Goal: Information Seeking & Learning: Learn about a topic

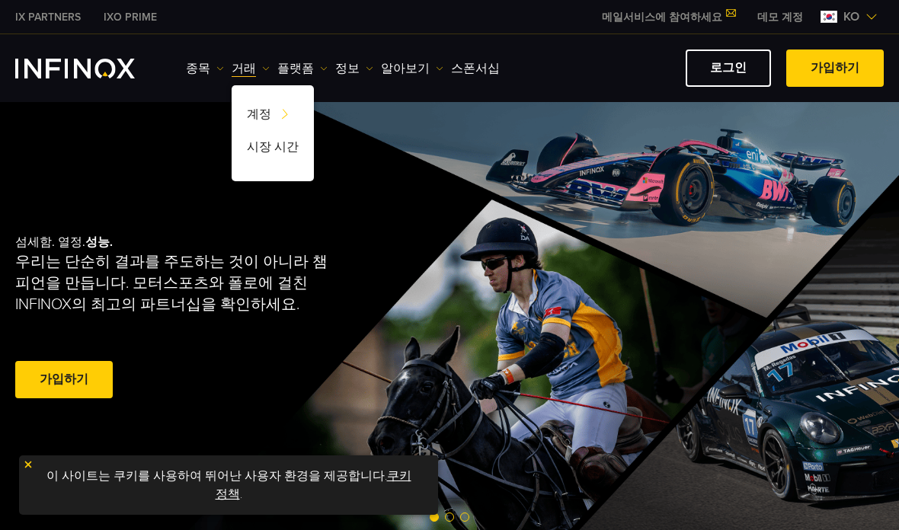
click at [235, 62] on link "거래" at bounding box center [251, 68] width 38 height 18
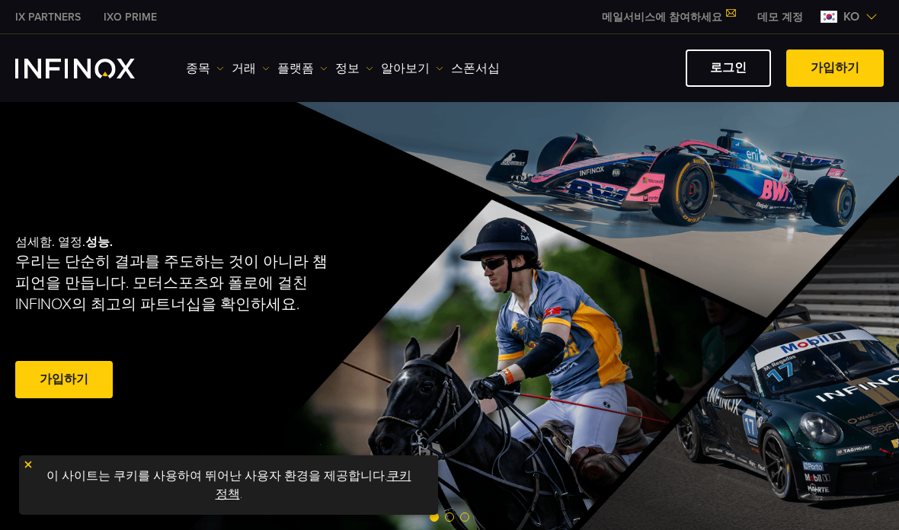
click at [242, 72] on link "거래" at bounding box center [251, 68] width 38 height 18
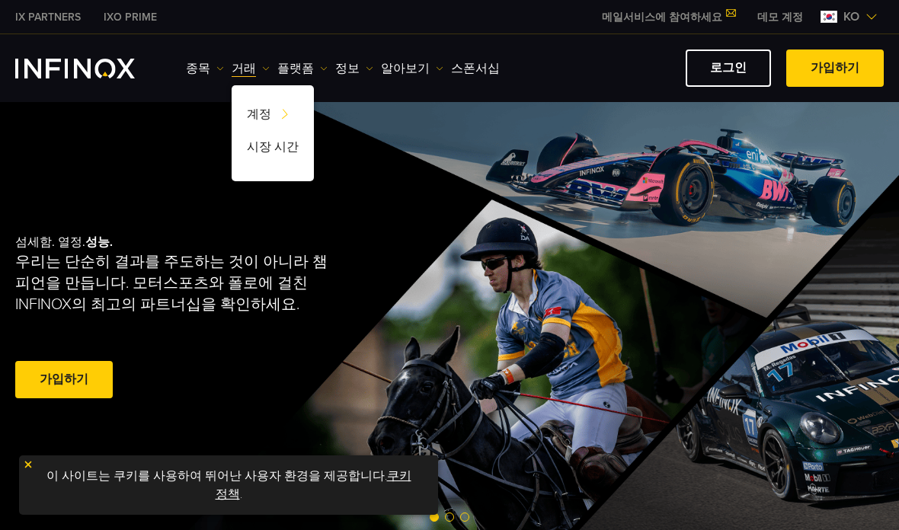
click at [282, 67] on link "플랫폼" at bounding box center [302, 68] width 50 height 18
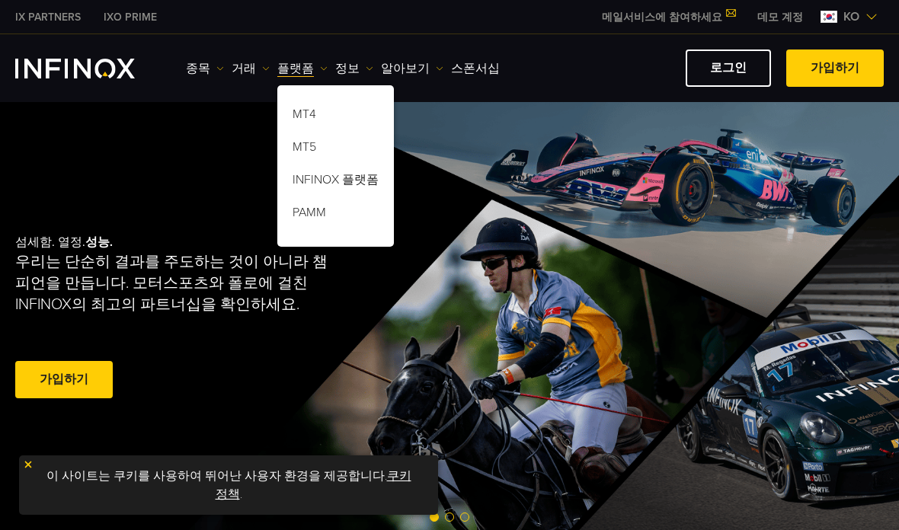
click at [344, 69] on link "정보" at bounding box center [354, 68] width 38 height 18
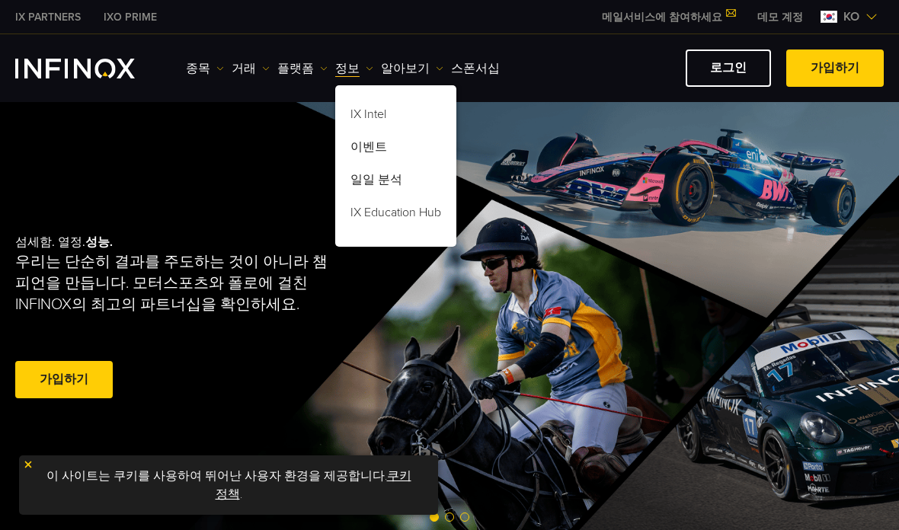
click at [402, 76] on link "알아보기" at bounding box center [412, 68] width 62 height 18
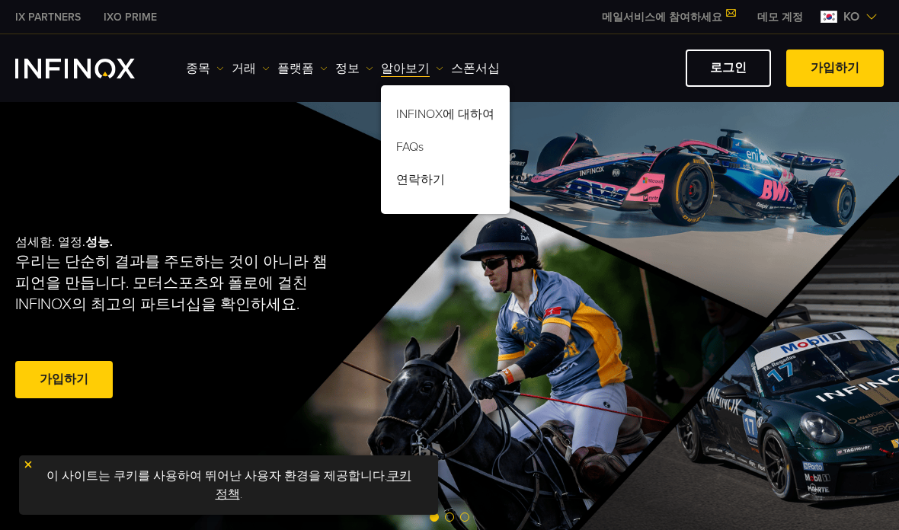
click at [433, 143] on link "FAQs" at bounding box center [445, 149] width 129 height 33
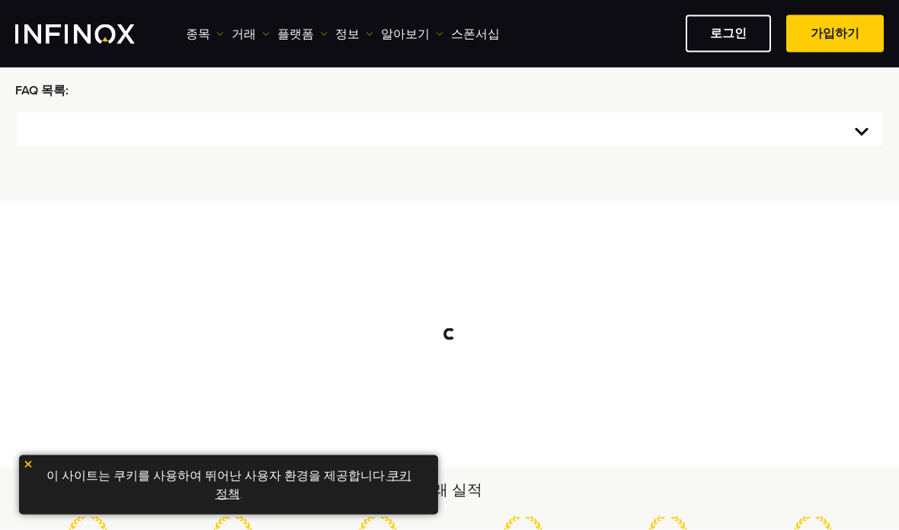
scroll to position [200, 0]
click at [872, 130] on select at bounding box center [449, 129] width 869 height 37
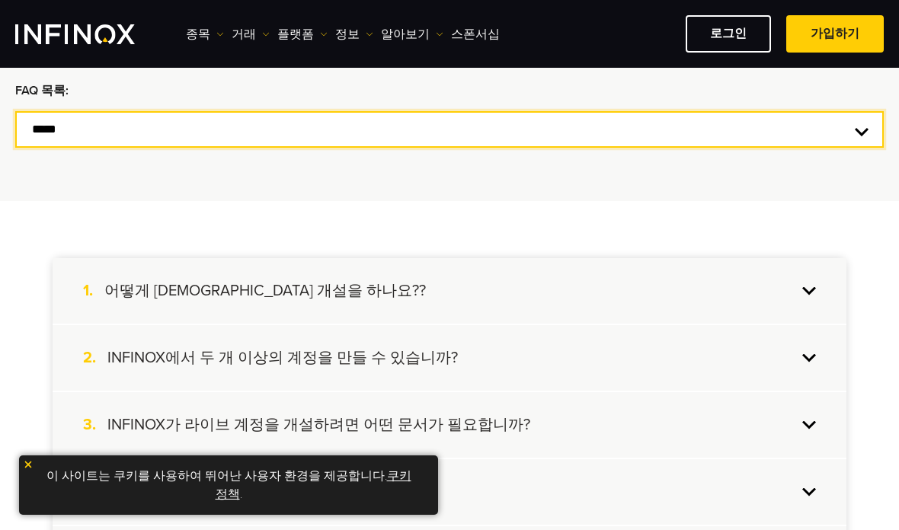
click at [869, 133] on select "**********" at bounding box center [449, 129] width 869 height 37
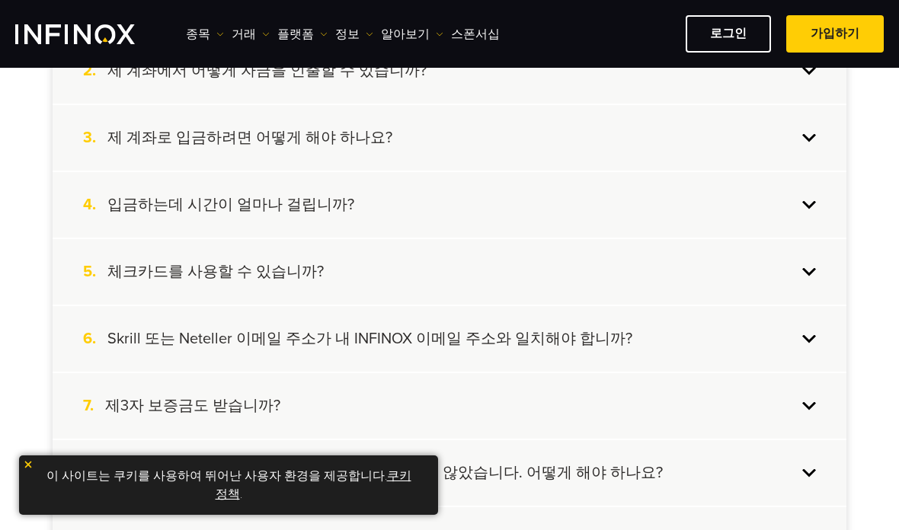
scroll to position [504, 0]
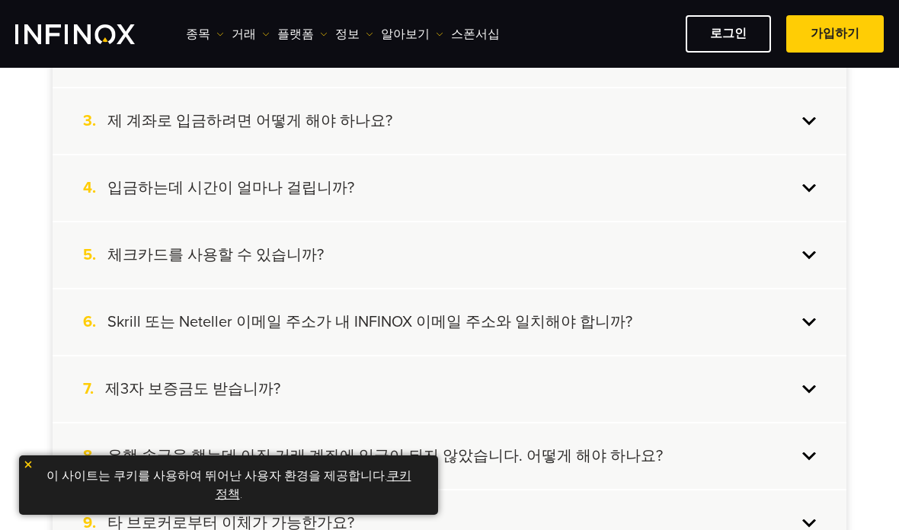
click at [818, 258] on div "5. 체크카드를 사용할 수 있습니까?" at bounding box center [450, 255] width 794 height 66
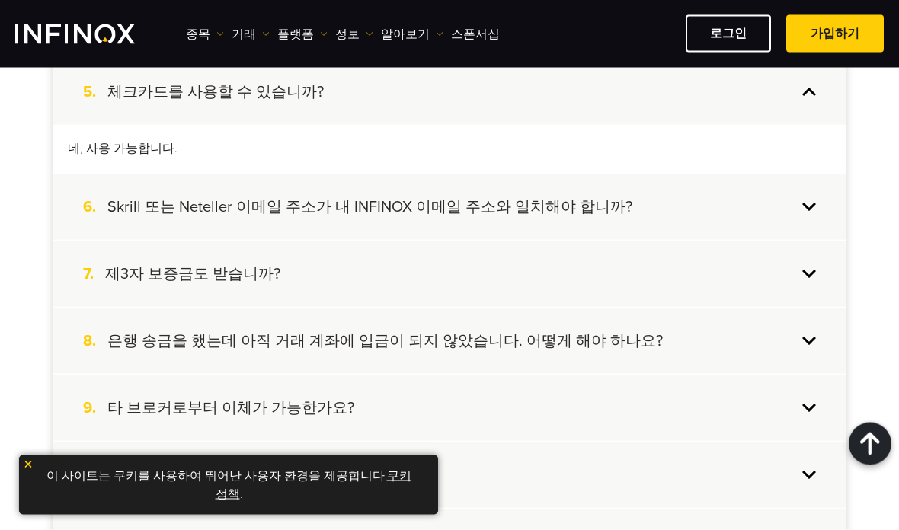
scroll to position [668, 0]
click at [811, 281] on div "7. 제3자 보증금도 받습니까?" at bounding box center [450, 274] width 794 height 66
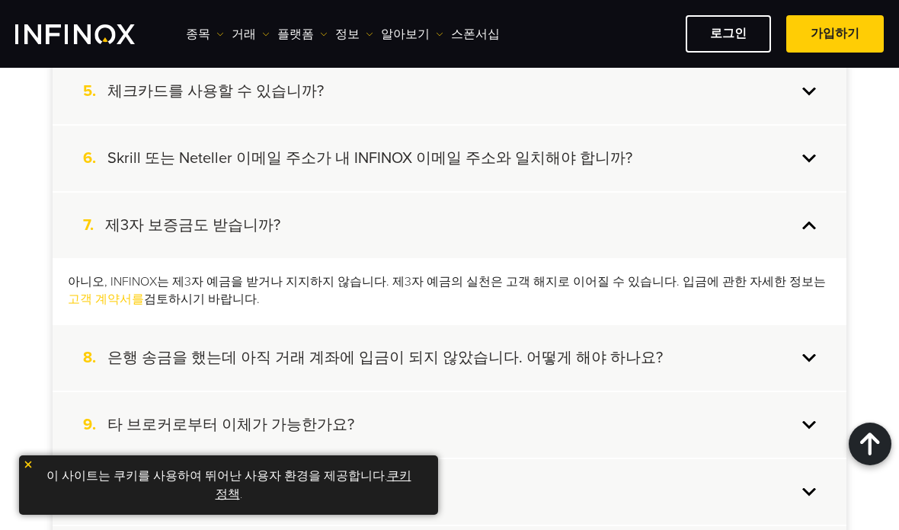
scroll to position [0, 0]
click at [811, 270] on div "아니오, INFINOX는 제3자 예금을 받거나 지지하지 않습니다. 제3자 예금의 실천은 고객 해지로 이어질 수 있습니다. 입금에 관한 자세한 …" at bounding box center [450, 291] width 794 height 66
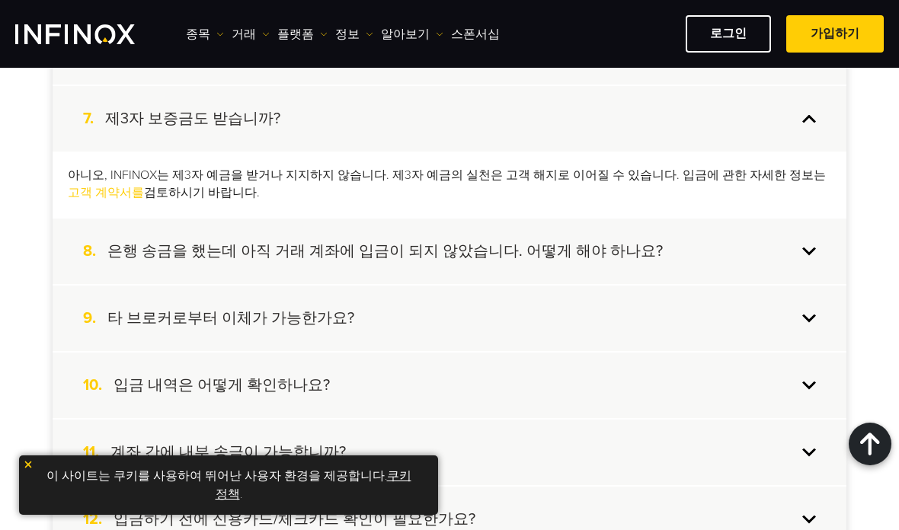
scroll to position [805, 0]
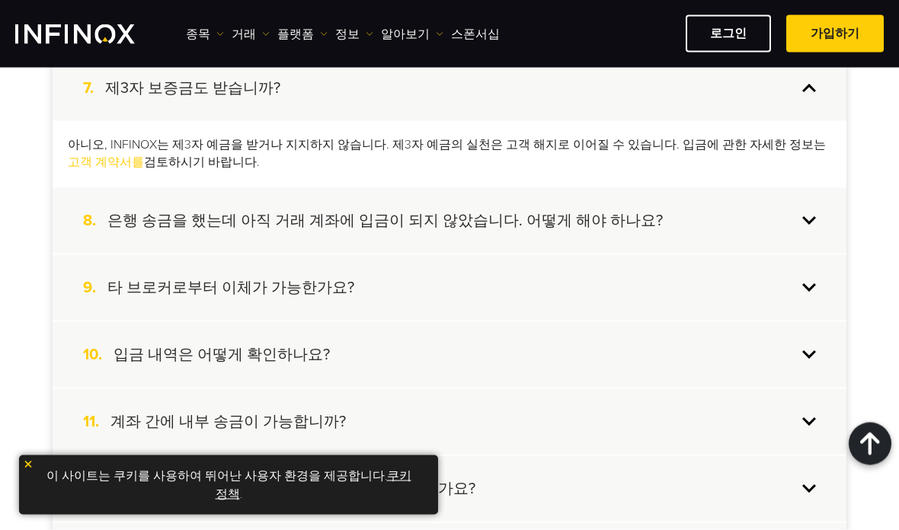
click at [815, 283] on div "9. 타 브로커로부터 이체가 가능한가요?" at bounding box center [450, 288] width 794 height 66
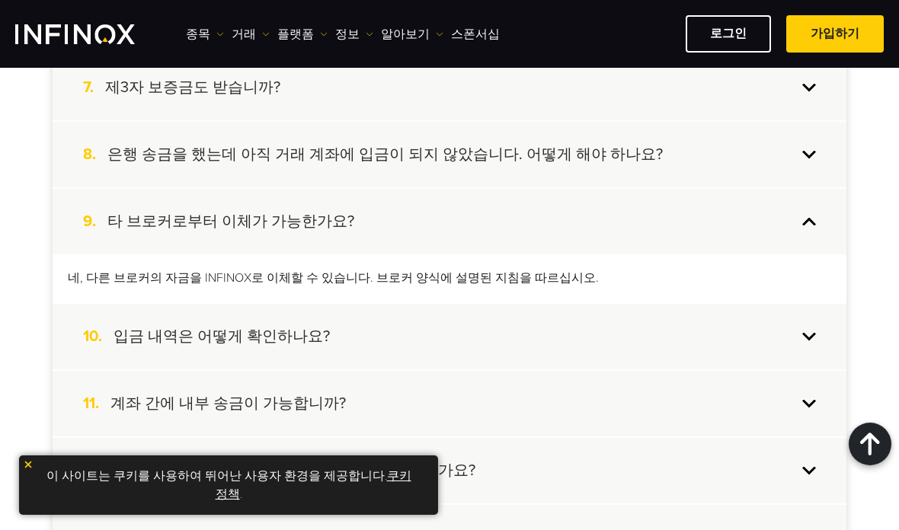
scroll to position [0, 0]
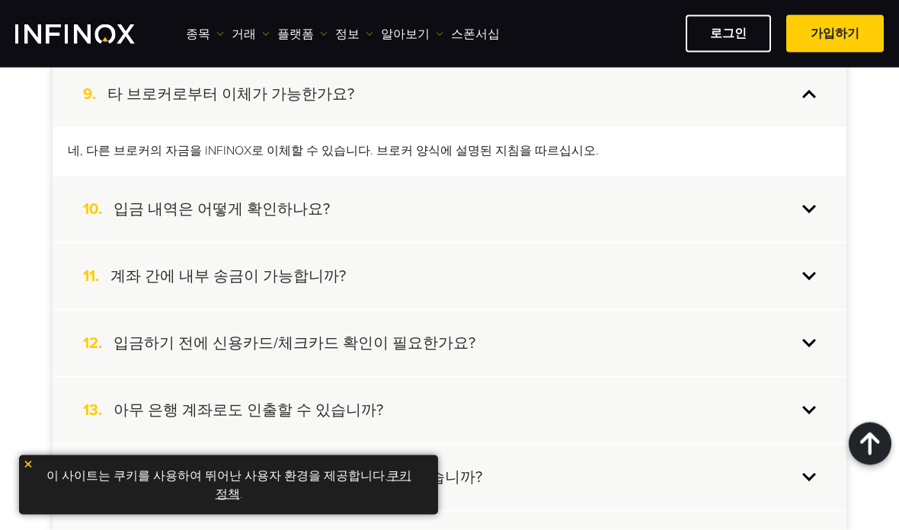
click at [818, 280] on div "11. 계좌 간에 내부 송금이 가능합니까?" at bounding box center [450, 277] width 794 height 66
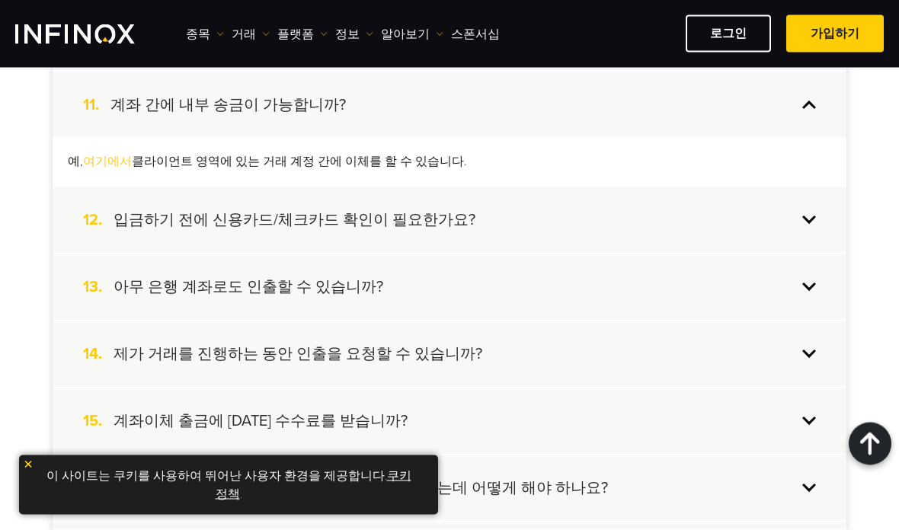
scroll to position [1058, 0]
click at [827, 293] on div "13. 아무 은행 계좌로도 인출할 수 있습니까?" at bounding box center [450, 287] width 794 height 66
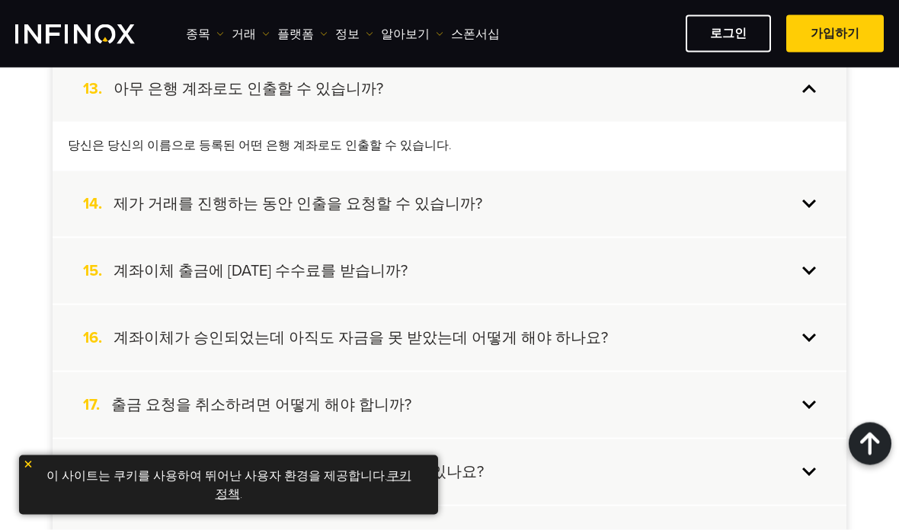
scroll to position [1208, 0]
click at [815, 270] on div "15. 계좌이체 출금에 [DATE] 수수료를 받습니까?" at bounding box center [450, 271] width 794 height 66
click at [815, 270] on div "15. 계좌이체 출금에 [DATE] 수수료를 받습니까?" at bounding box center [450, 270] width 794 height 66
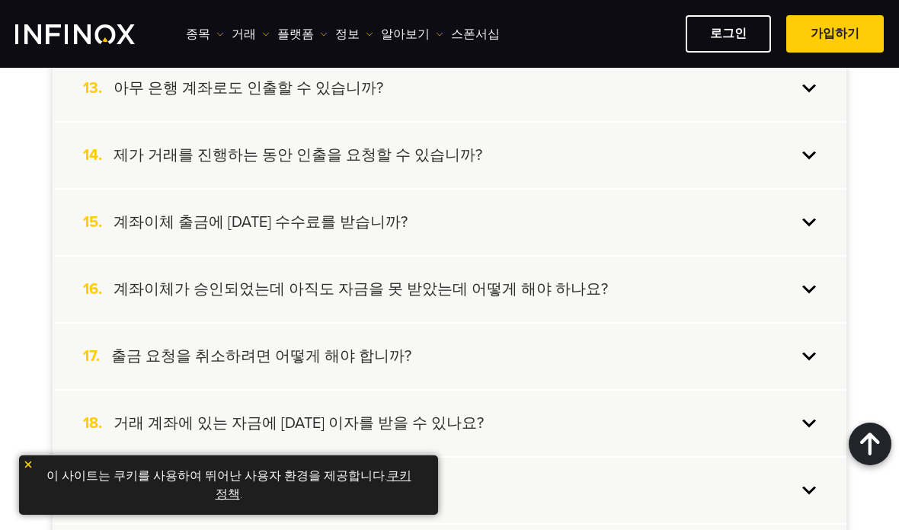
click at [827, 225] on div "15. 계좌이체 출금에 [DATE] 수수료를 받습니까?" at bounding box center [450, 223] width 794 height 66
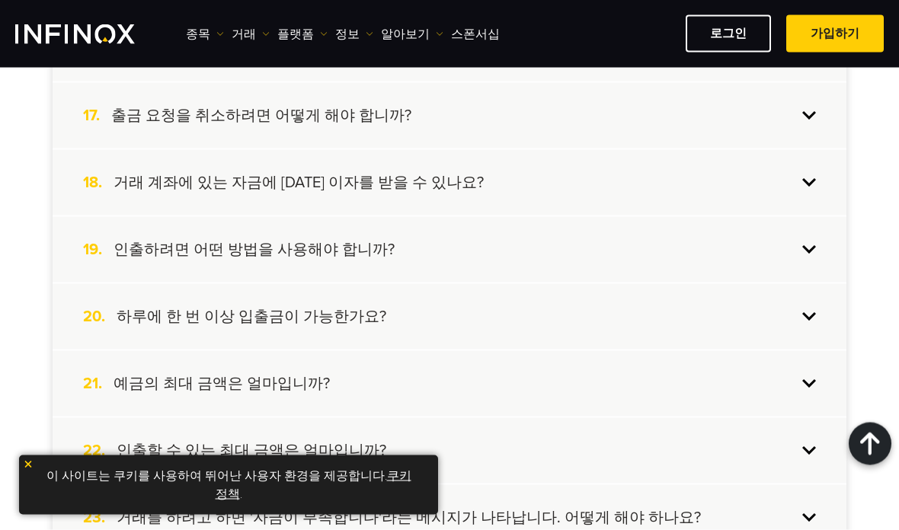
scroll to position [1515, 0]
click at [821, 301] on div "20. 하루에 한 번 이상 입출금이 가능한가요?" at bounding box center [450, 316] width 794 height 66
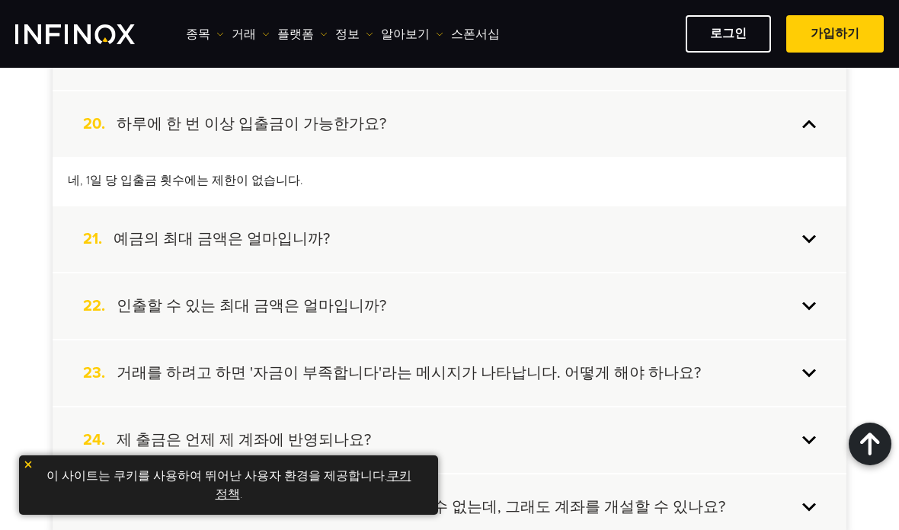
scroll to position [1645, 0]
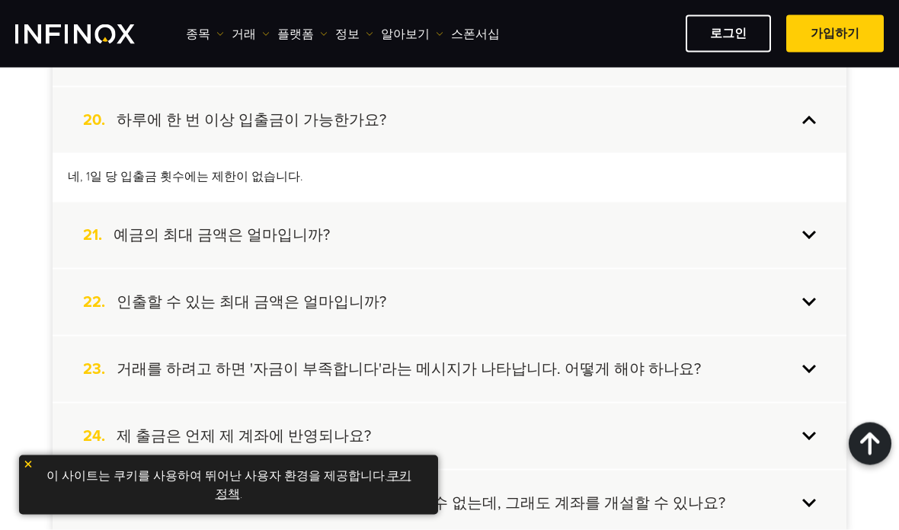
click at [834, 232] on div "21. 예금의 최대 금액은 얼마입니까?" at bounding box center [450, 236] width 794 height 66
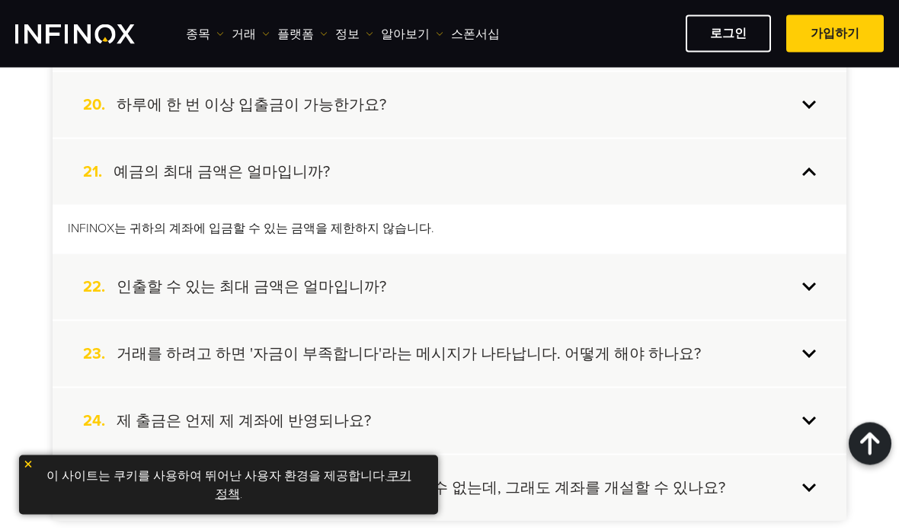
scroll to position [1661, 0]
click at [813, 283] on div "22. 인출할 수 있는 최대 금액은 얼마입니까?" at bounding box center [450, 287] width 794 height 66
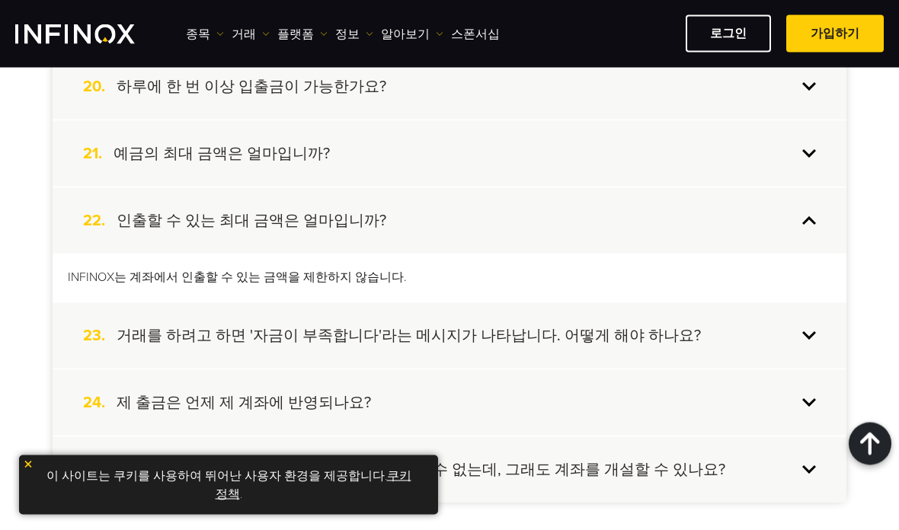
scroll to position [1736, 0]
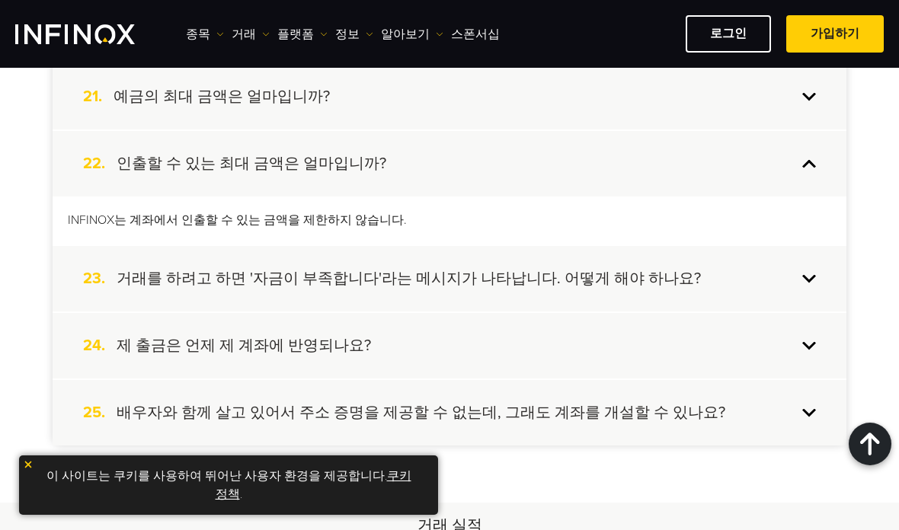
click at [830, 288] on div "23. 거래를 하려고 하면 '자금이 부족합니다'라는 메시지가 나타납니다. 어떻게 해야 하나요?" at bounding box center [450, 279] width 794 height 66
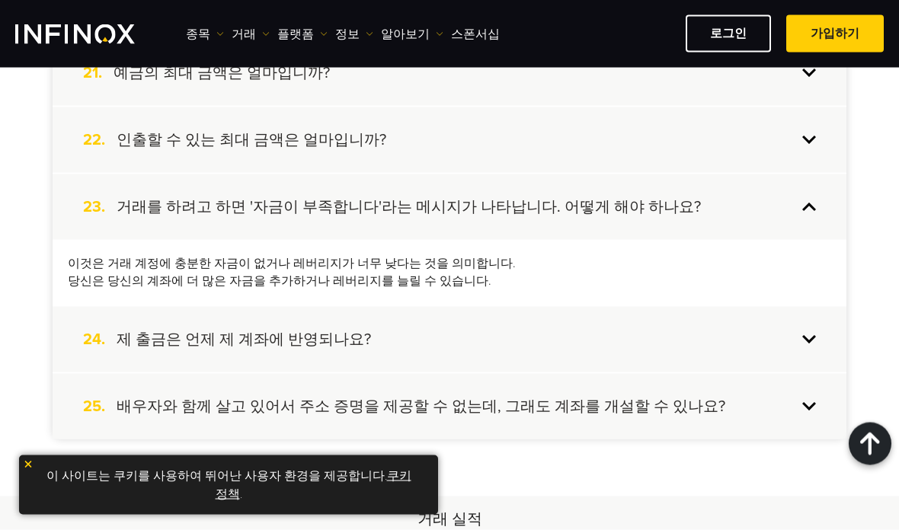
scroll to position [1760, 0]
click at [779, 341] on div "24. 제 출금은 언제 제 계좌에 반영되나요?" at bounding box center [450, 339] width 794 height 66
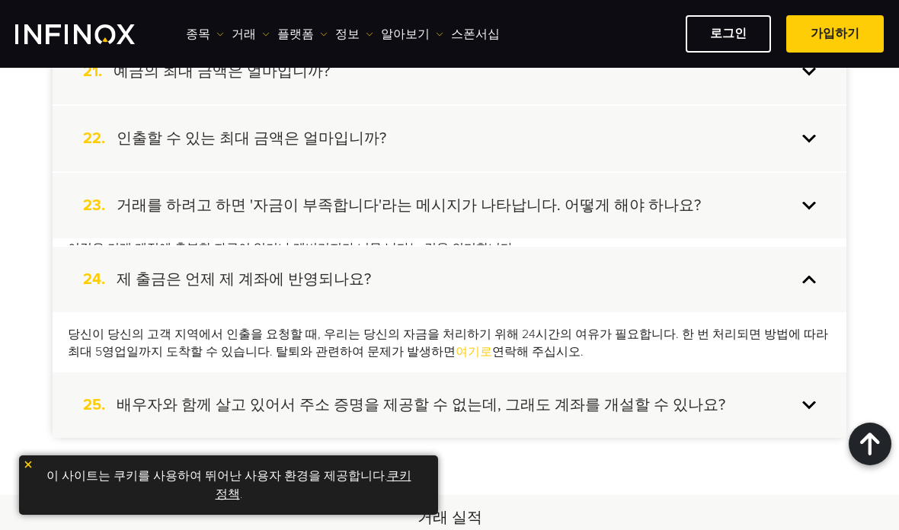
scroll to position [0, 0]
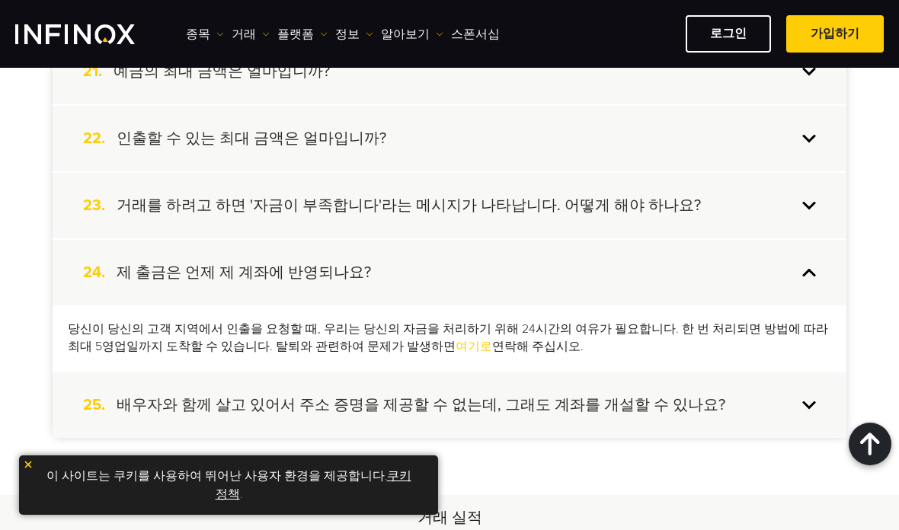
click at [743, 412] on div "25. 배우자와 함께 살고 있어서 주소 증명을 제공할 수 없는데, 그래도 계좌를 개설할 수 있나요?" at bounding box center [450, 406] width 794 height 66
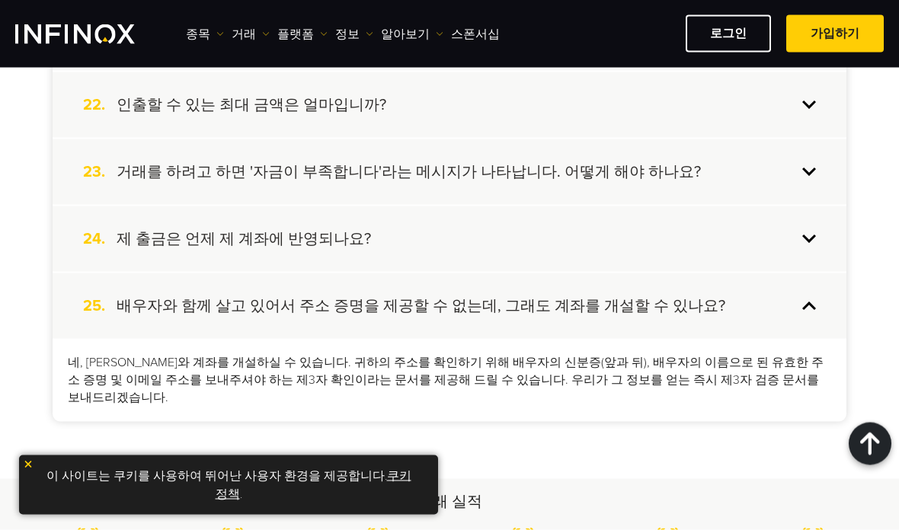
scroll to position [1795, 0]
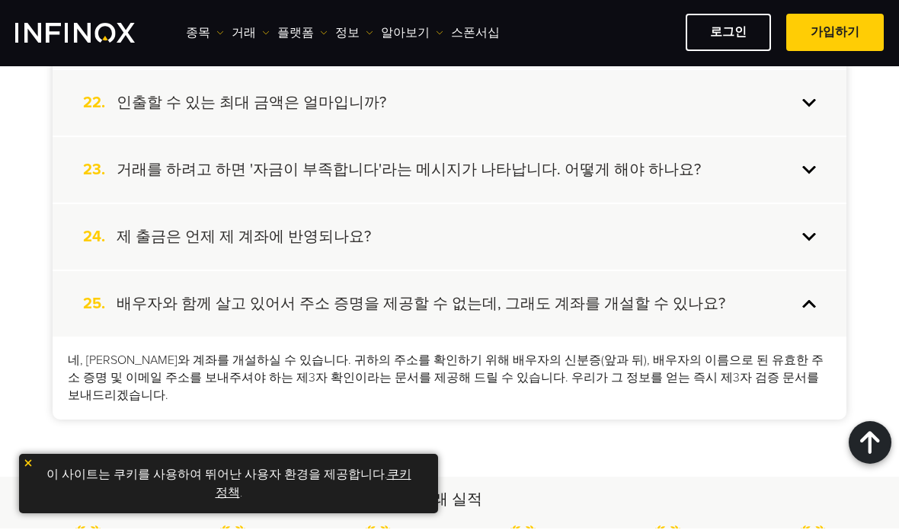
click at [797, 315] on div "25. 배우자와 함께 살고 있어서 주소 증명을 제공할 수 없는데, 그래도 계좌를 개설할 수 있나요?" at bounding box center [450, 306] width 794 height 66
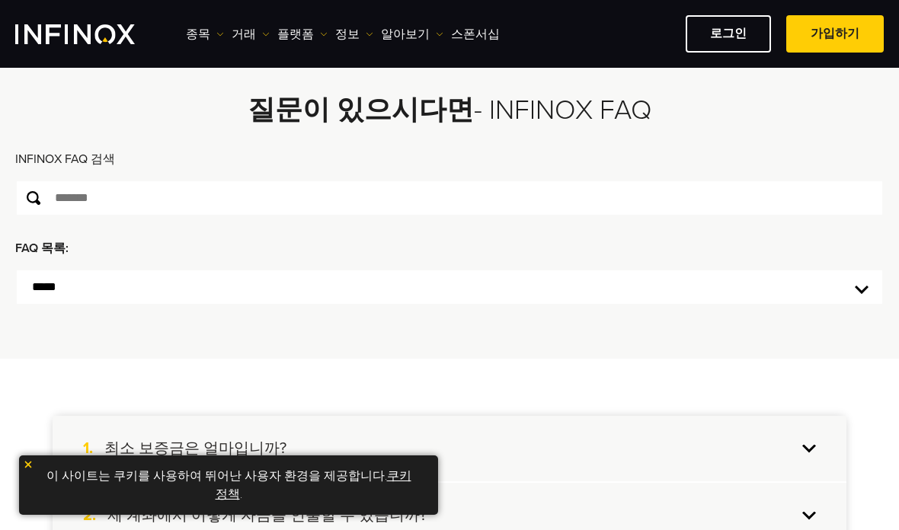
scroll to position [0, 0]
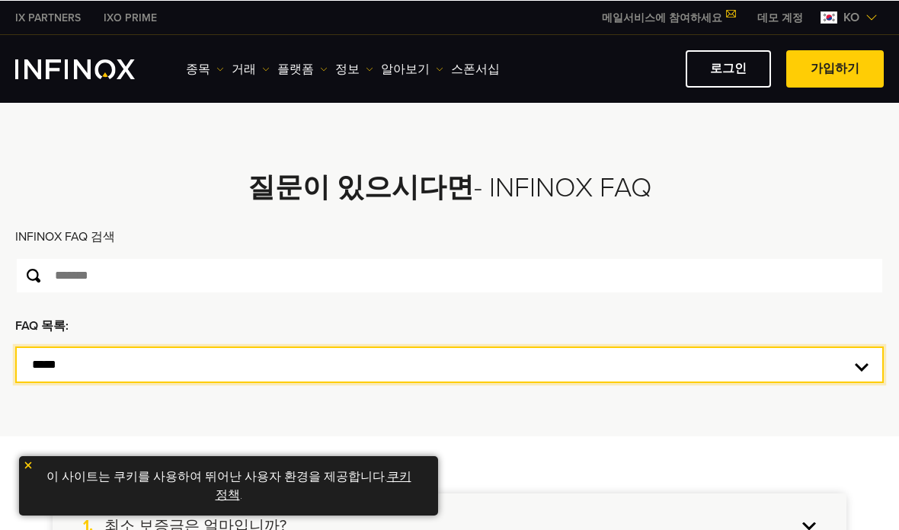
click at [728, 376] on select "**********" at bounding box center [449, 364] width 869 height 37
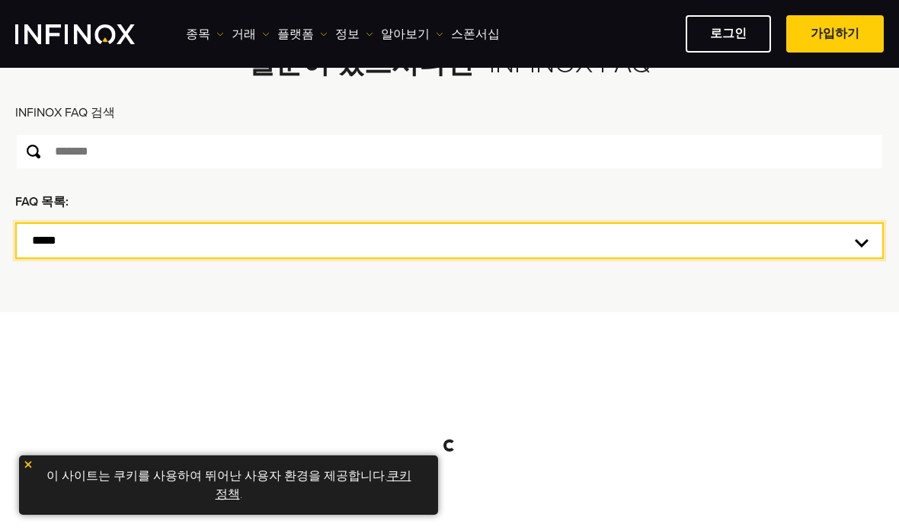
scroll to position [223, 0]
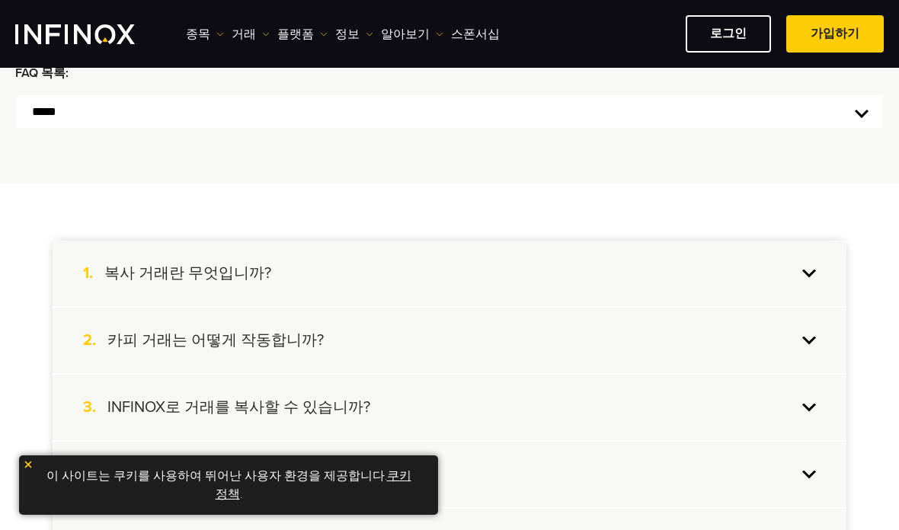
click at [812, 283] on div "1. 복사 거래란 무엇입니까?" at bounding box center [450, 274] width 794 height 66
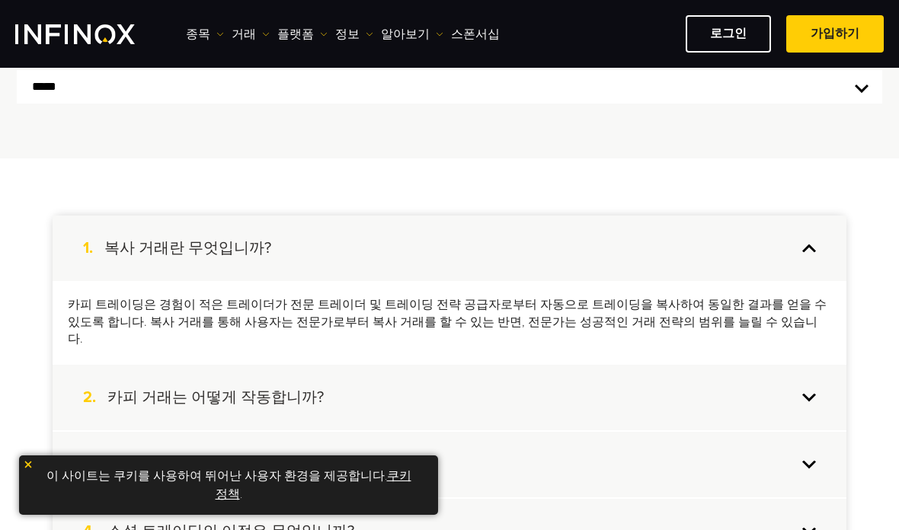
scroll to position [249, 0]
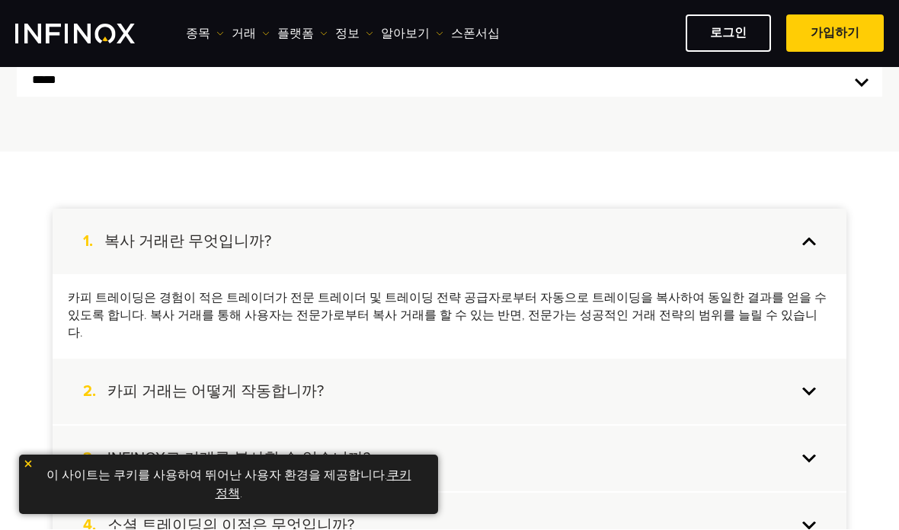
click at [745, 385] on div "2. 카피 거래는 어떻게 작동합니까?" at bounding box center [450, 393] width 794 height 66
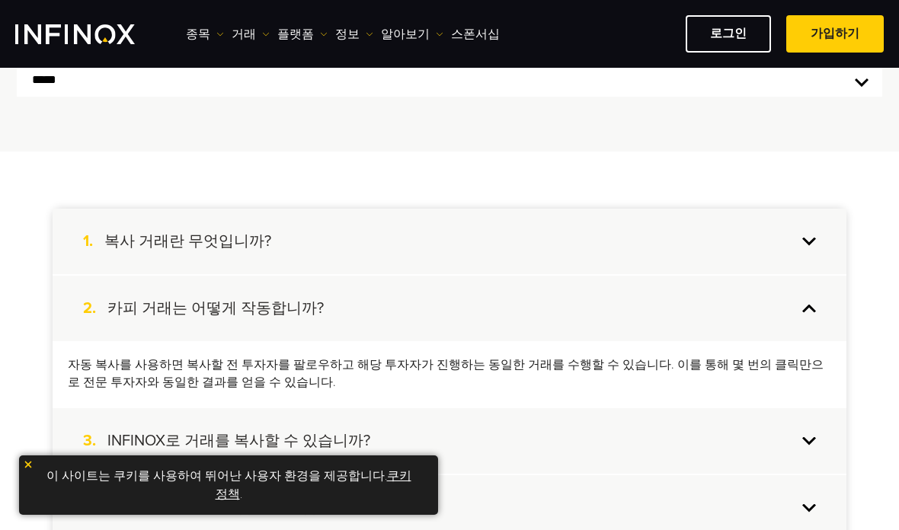
scroll to position [0, 0]
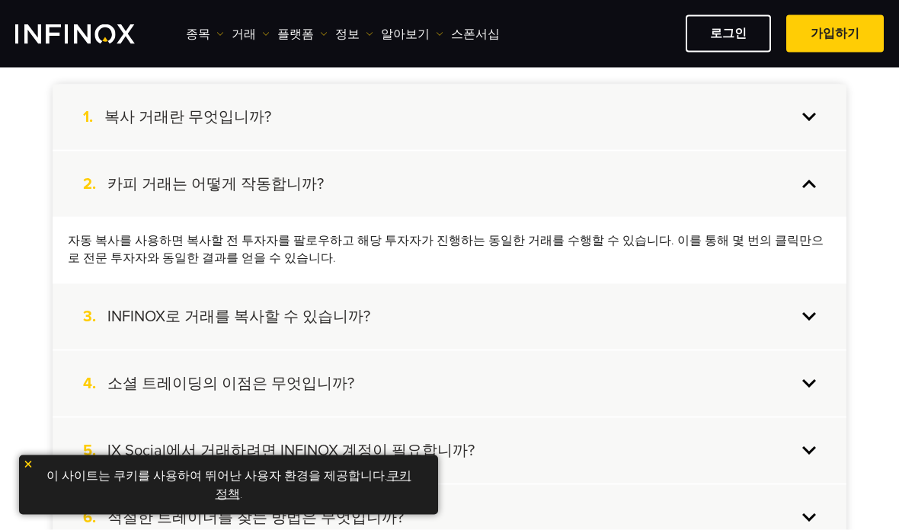
click at [779, 327] on div "3. INFINOX로 거래를 복사할 수 있습니까?" at bounding box center [450, 317] width 794 height 66
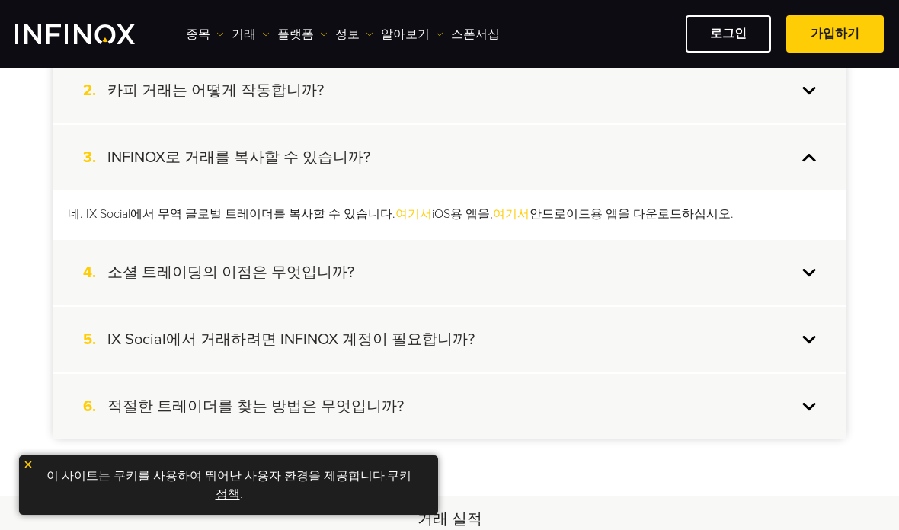
scroll to position [469, 0]
click at [801, 293] on div "4. 소셜 트레이딩의 이점은 무엇입니까?" at bounding box center [450, 272] width 794 height 66
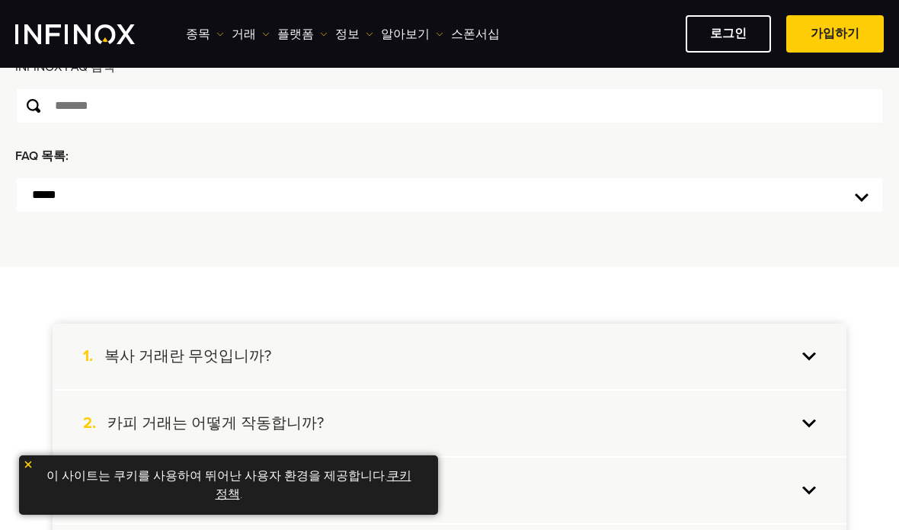
scroll to position [74, 0]
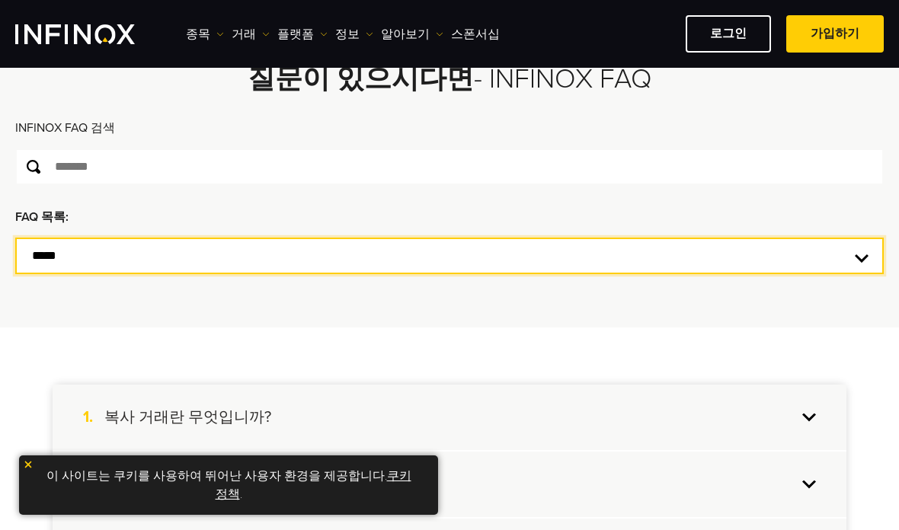
click at [781, 268] on select "**********" at bounding box center [449, 256] width 869 height 37
select select "****"
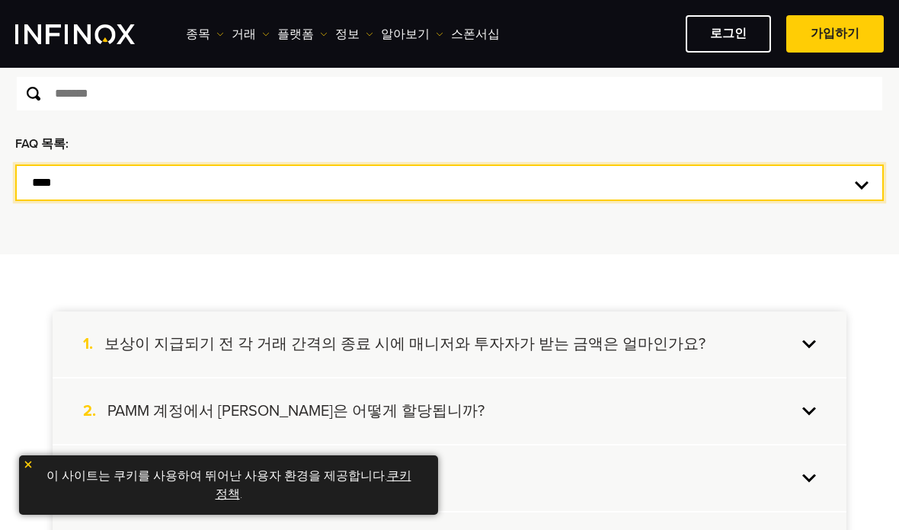
scroll to position [136, 0]
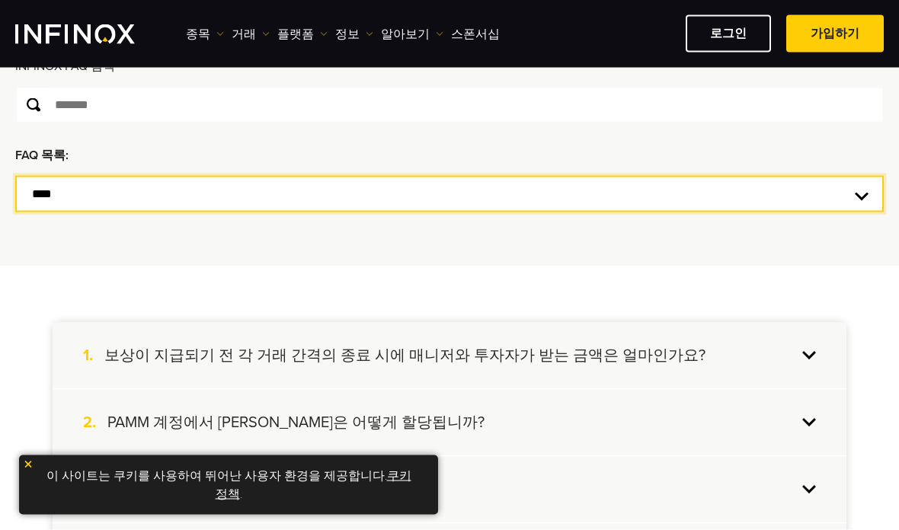
click at [828, 206] on select "**********" at bounding box center [449, 194] width 869 height 37
click at [836, 194] on select "**********" at bounding box center [449, 194] width 869 height 37
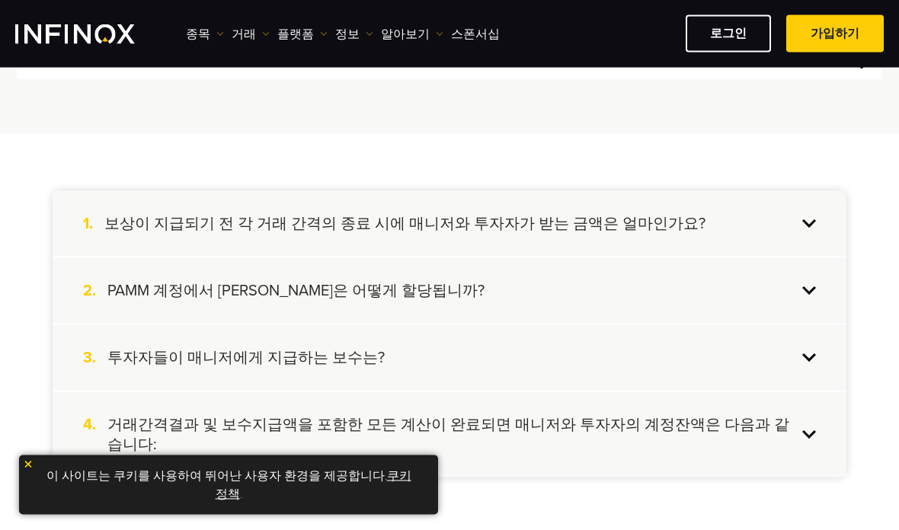
click at [819, 281] on div "2. PAMM 계정에서 [PERSON_NAME]은 어떻게 할당됩니까?" at bounding box center [450, 291] width 794 height 66
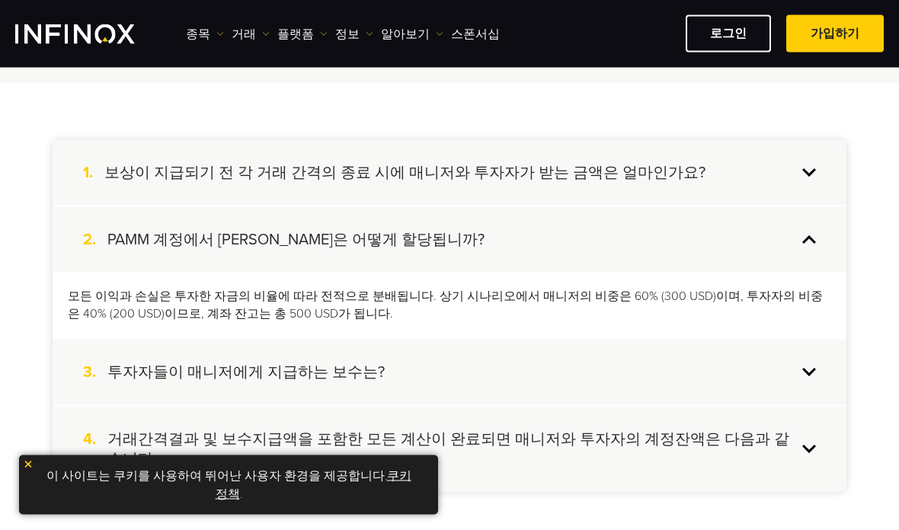
scroll to position [341, 0]
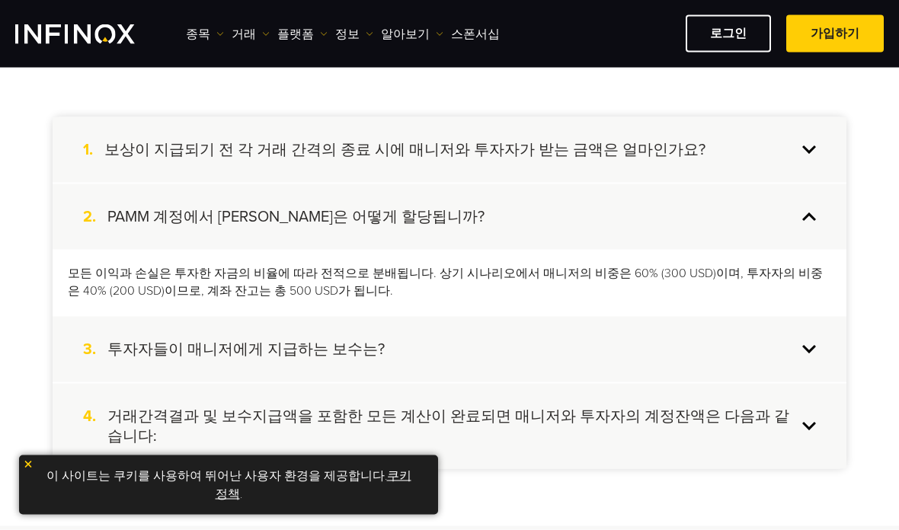
click at [747, 371] on div "3. 투자자들이 매니저에게 지급하는 보수는?" at bounding box center [450, 350] width 794 height 66
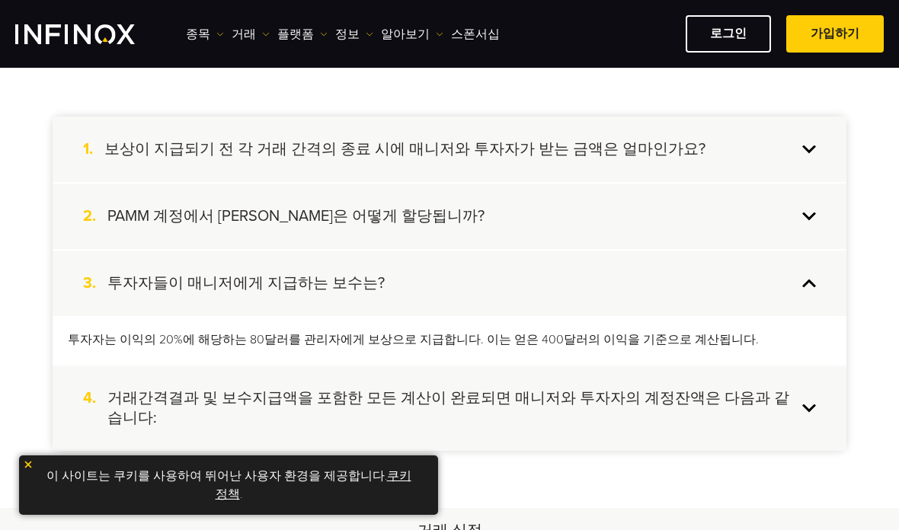
click at [735, 393] on h4 "거래간격결과 및 보수지급액을 포함한 모든 계산이 완료되면 매니저와 투자자의 계정잔액은 다음과 같습니다:" at bounding box center [452, 409] width 690 height 40
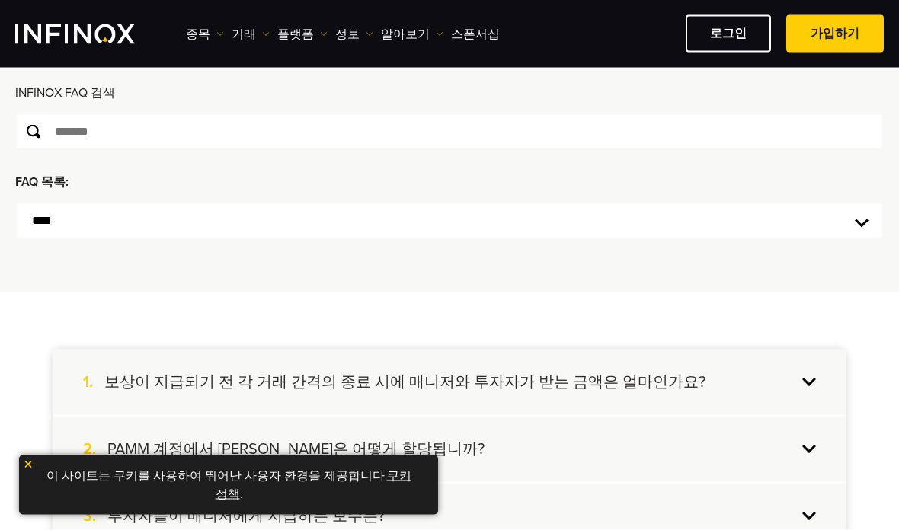
scroll to position [95, 0]
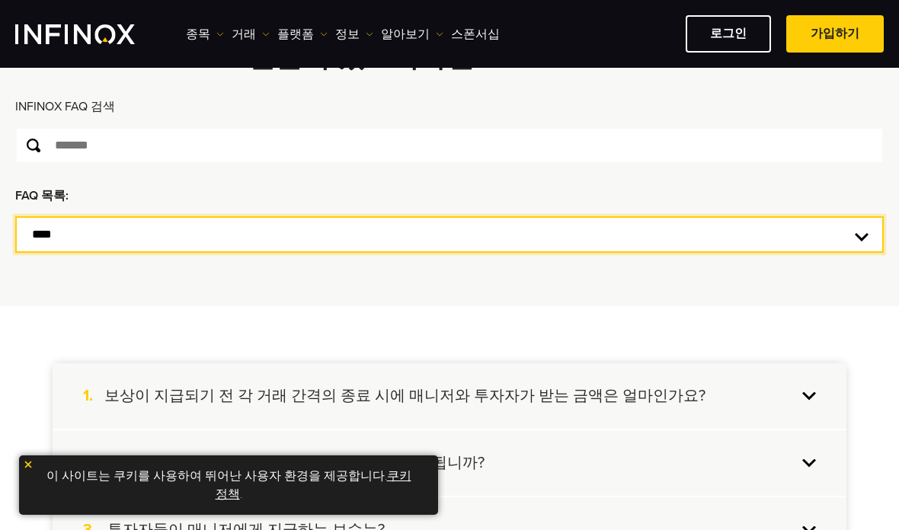
click at [804, 245] on select "**********" at bounding box center [449, 234] width 869 height 37
click at [823, 235] on select "**********" at bounding box center [449, 234] width 869 height 37
click at [833, 228] on select "**********" at bounding box center [449, 234] width 869 height 37
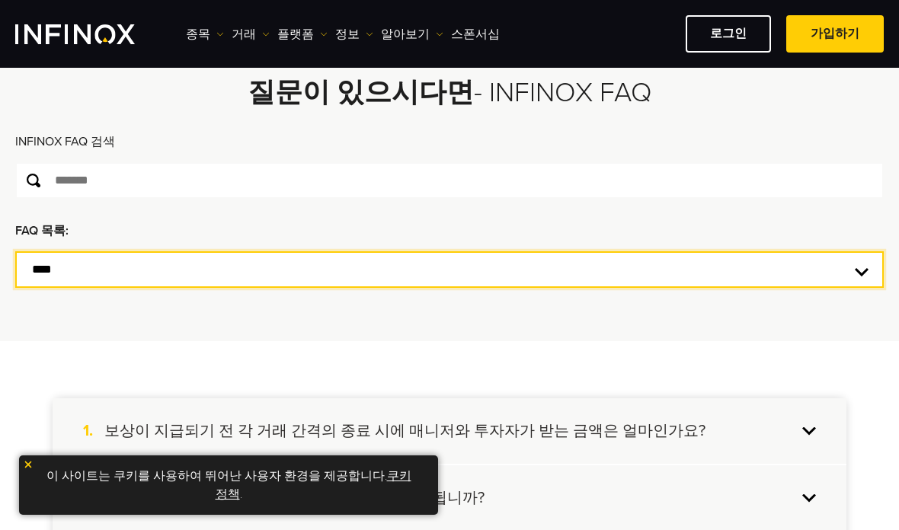
scroll to position [0, 0]
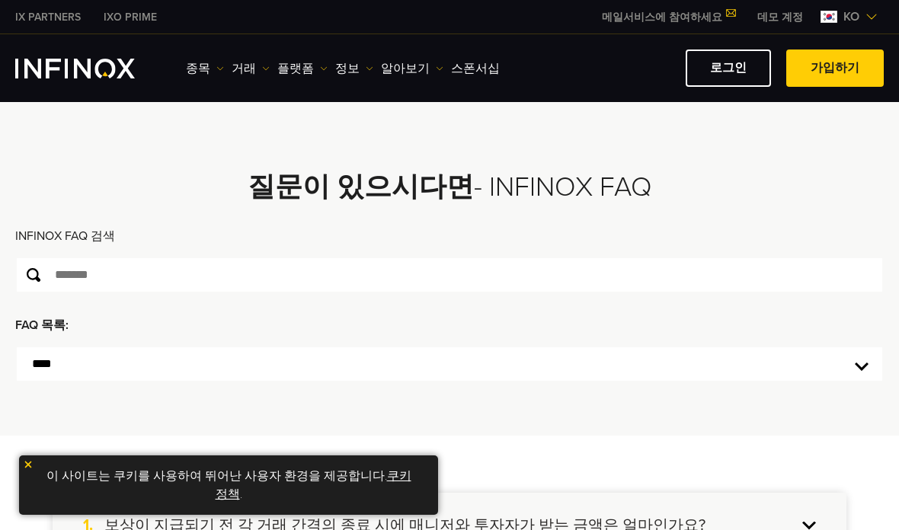
click at [400, 75] on link "알아보기" at bounding box center [412, 68] width 62 height 18
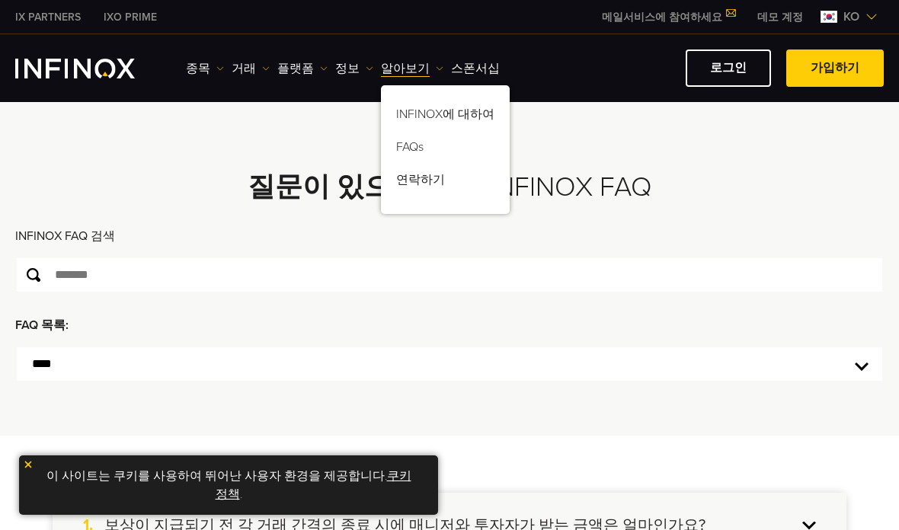
click at [429, 147] on link "FAQs" at bounding box center [445, 149] width 129 height 33
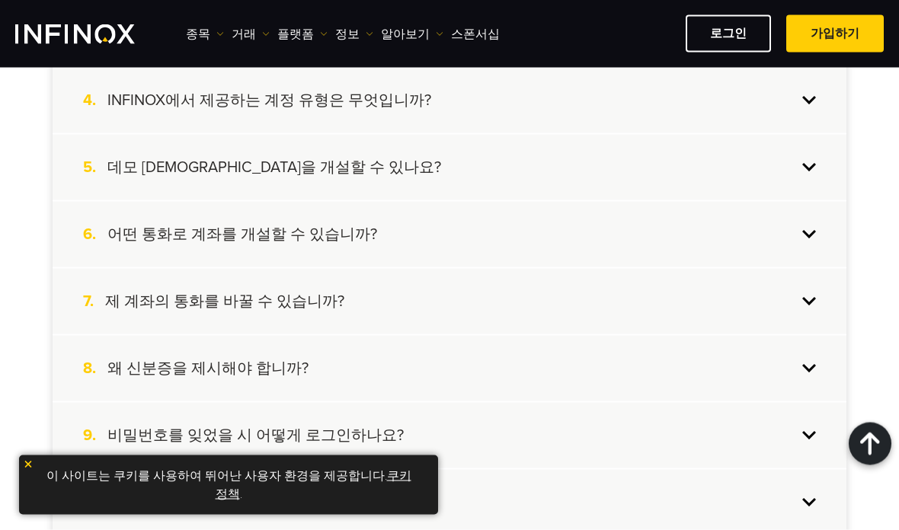
scroll to position [593, 0]
click at [809, 232] on div "6. 어떤 통화로 계좌를 개설할 수 있습니까?" at bounding box center [450, 234] width 794 height 66
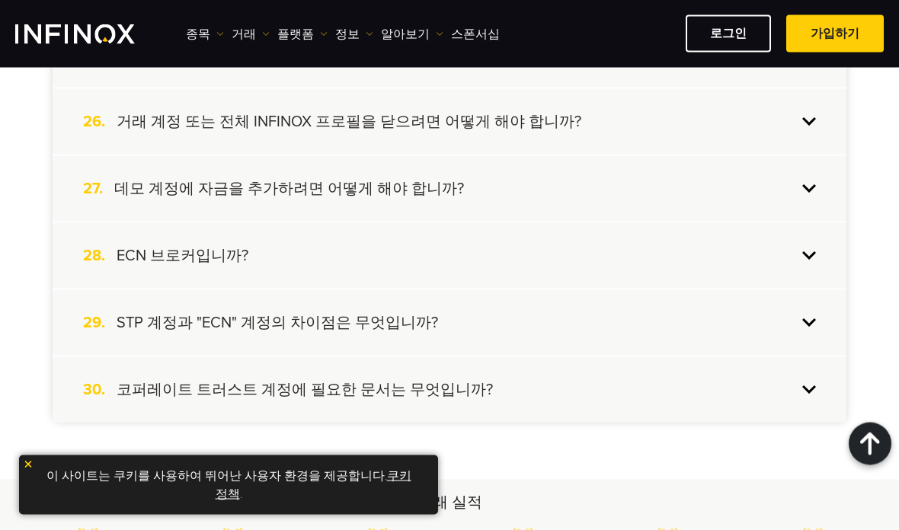
scroll to position [2093, 0]
click at [738, 264] on div "28. ECN 브로커입니까?" at bounding box center [450, 257] width 794 height 66
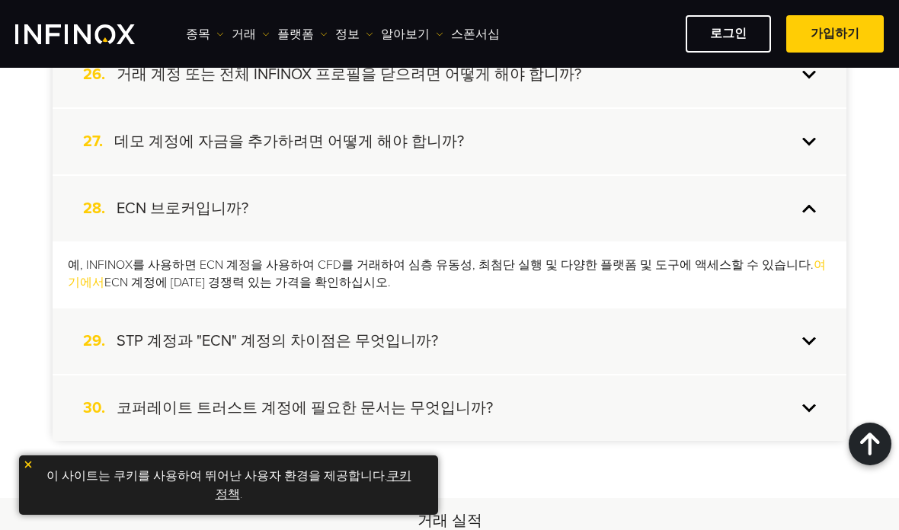
scroll to position [2066, 0]
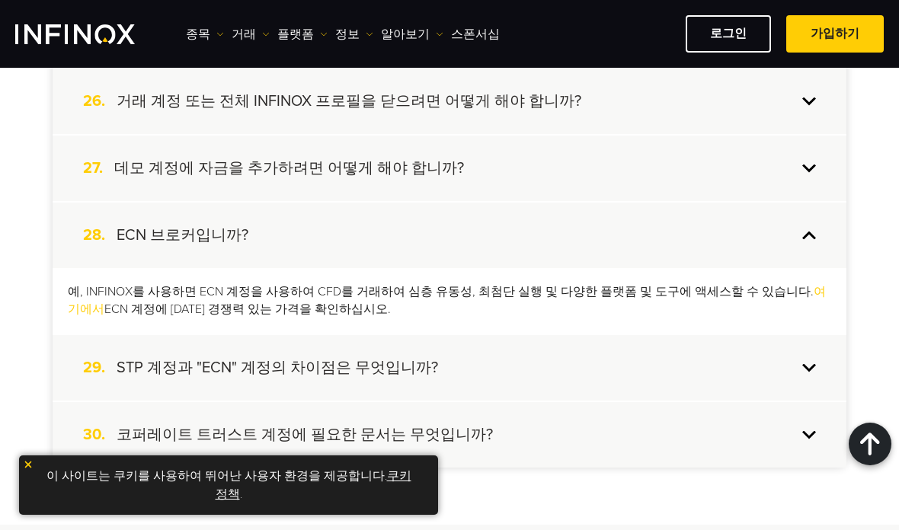
click at [709, 375] on div "29. STP 계정과 "ECN" 계정의 차이점은 무엇입니까?" at bounding box center [450, 368] width 794 height 66
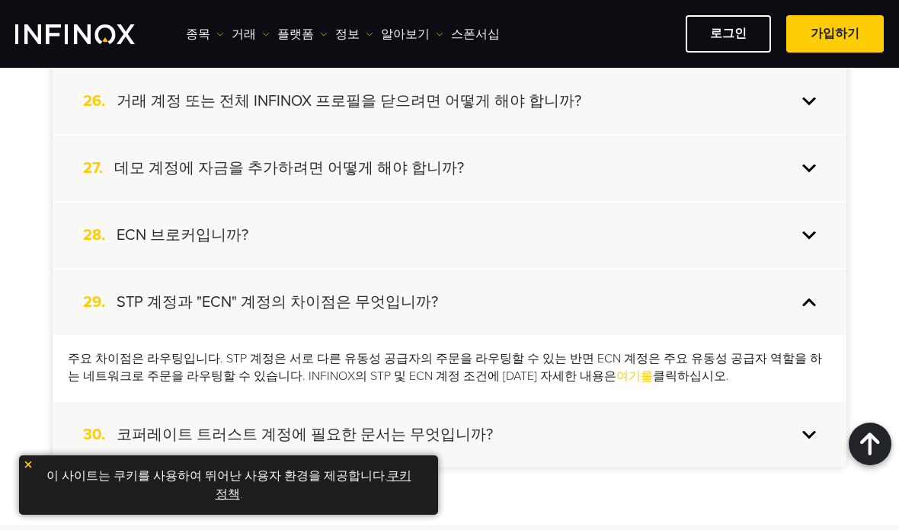
click at [787, 245] on div "28. ECN 브로커입니까?" at bounding box center [450, 236] width 794 height 66
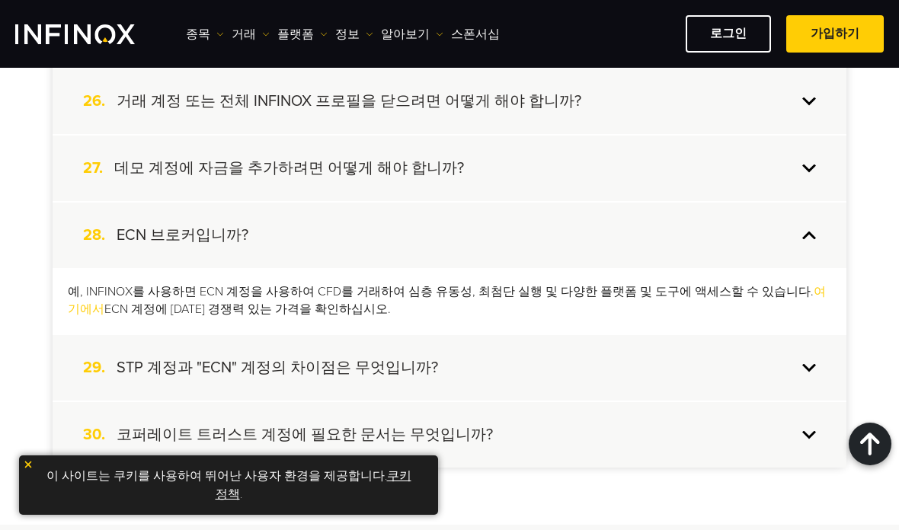
click at [713, 370] on div "29. STP 계정과 "ECN" 계정의 차이점은 무엇입니까?" at bounding box center [450, 368] width 794 height 66
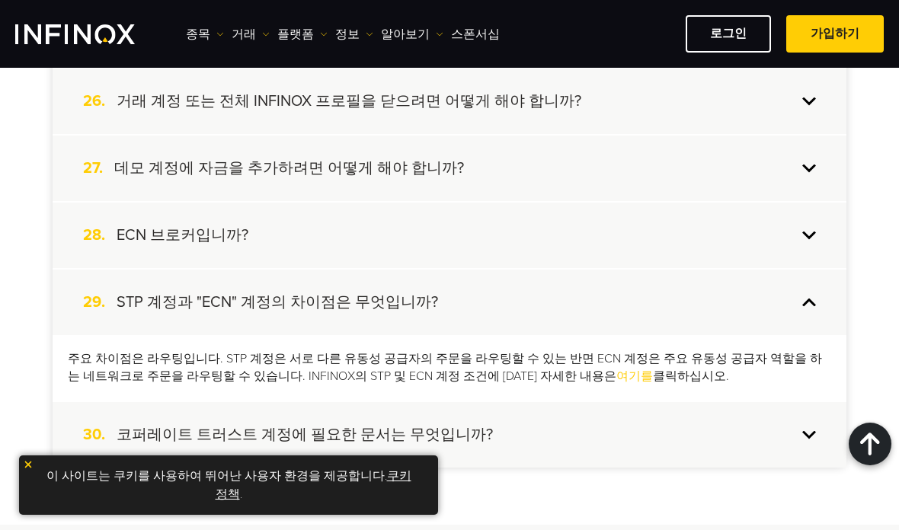
click at [492, 391] on div "주요 차이점은 라우팅입니다. STP 계정은 서로 다른 유동성 공급자의 주문을 라우팅할 수 있는 반면 ECN 계정은 주요 유동성 공급자 역할을 …" at bounding box center [450, 368] width 794 height 66
click at [491, 391] on div "주요 차이점은 라우팅입니다. STP 계정은 서로 다른 유동성 공급자의 주문을 라우팅할 수 있는 반면 ECN 계정은 주요 유동성 공급자 역할을 …" at bounding box center [450, 368] width 794 height 66
click at [616, 373] on link "여기를" at bounding box center [634, 376] width 37 height 15
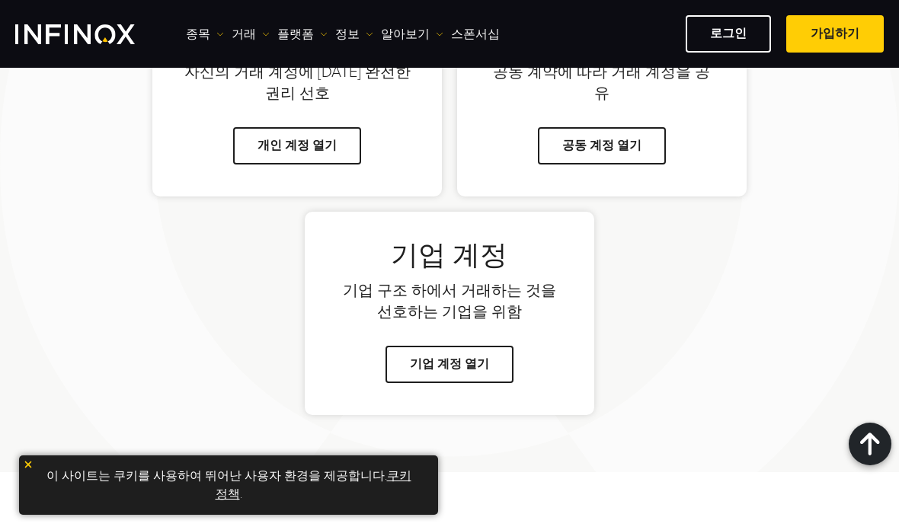
scroll to position [1105, 0]
